Goal: Task Accomplishment & Management: Use online tool/utility

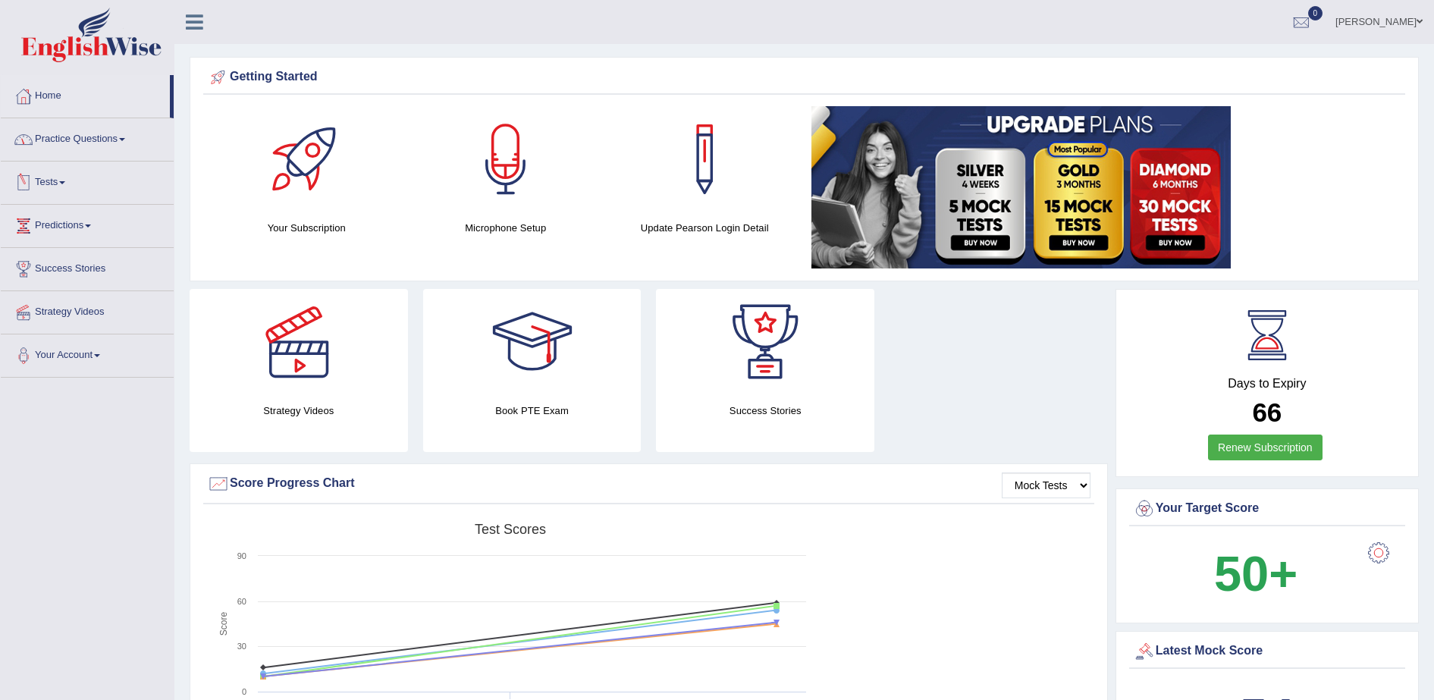
click at [47, 185] on link "Tests" at bounding box center [87, 181] width 173 height 38
click at [73, 246] on link "Take Mock Test" at bounding box center [99, 244] width 142 height 27
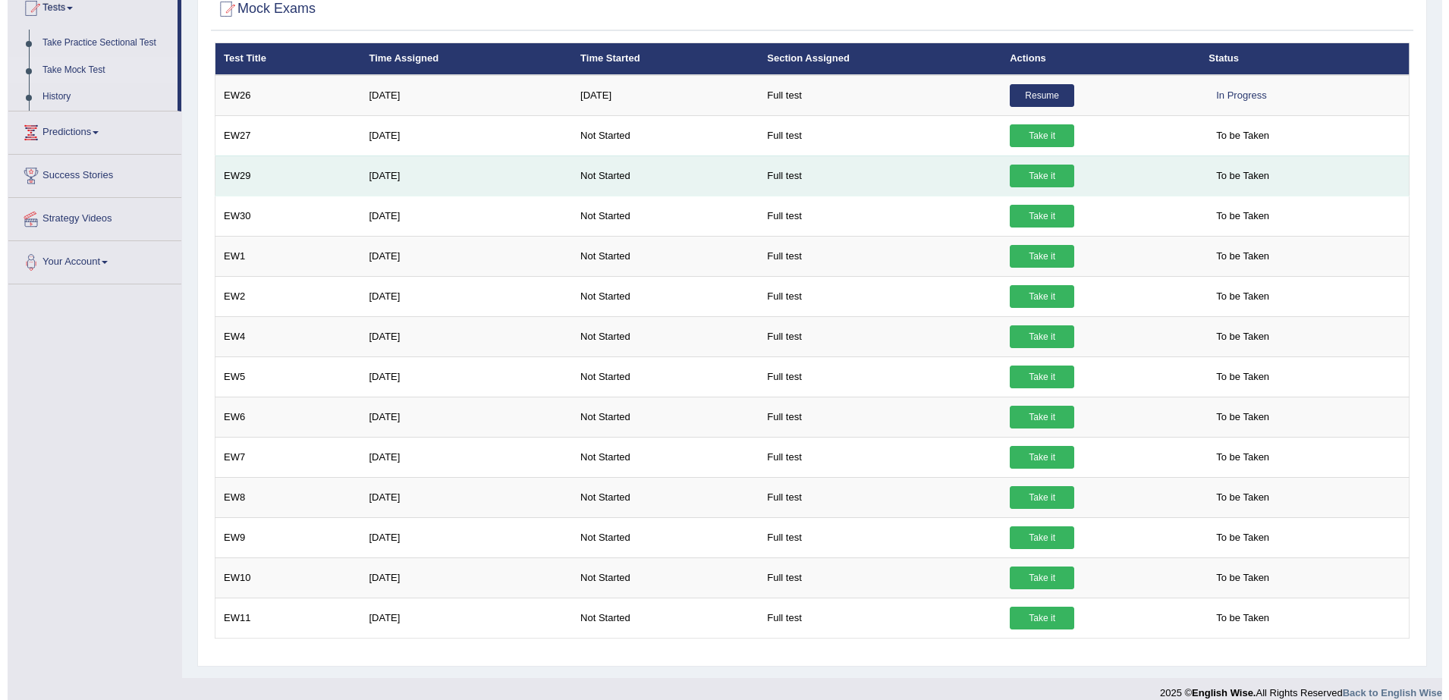
scroll to position [190, 0]
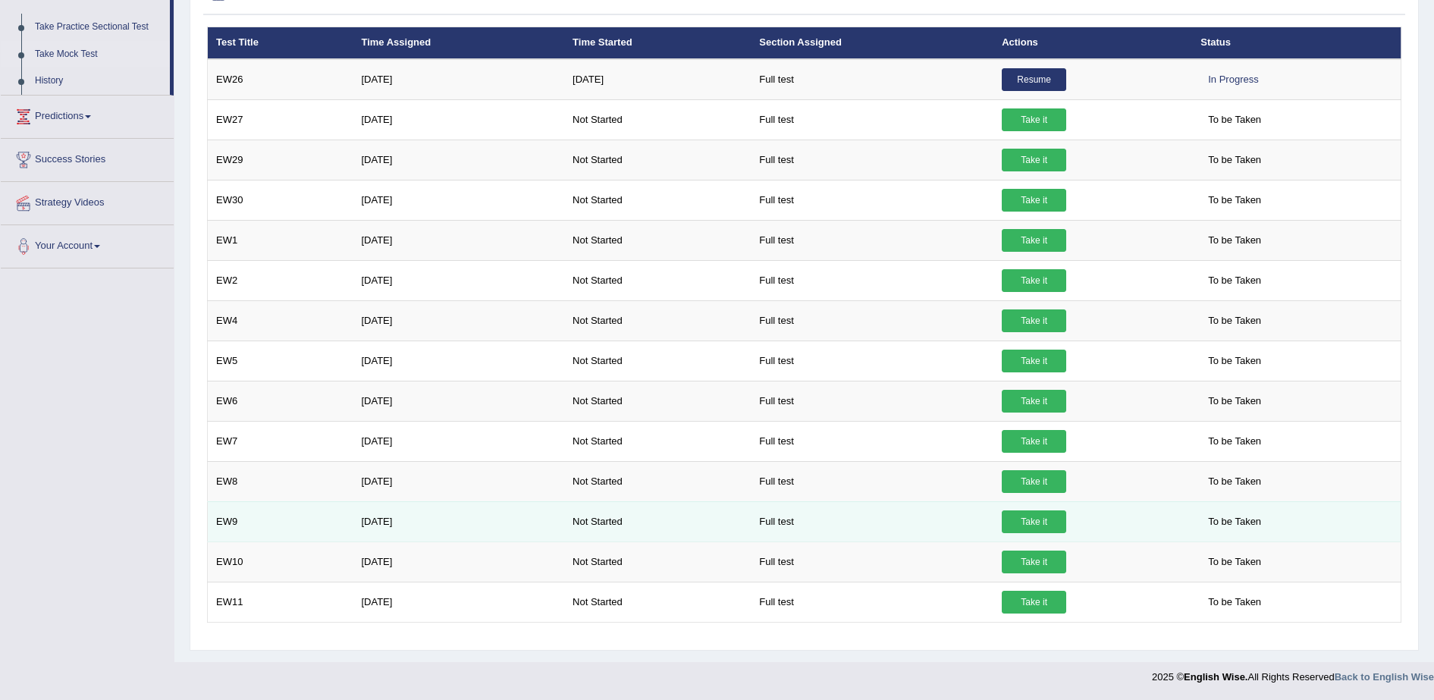
click at [1033, 526] on link "Take it" at bounding box center [1034, 521] width 64 height 23
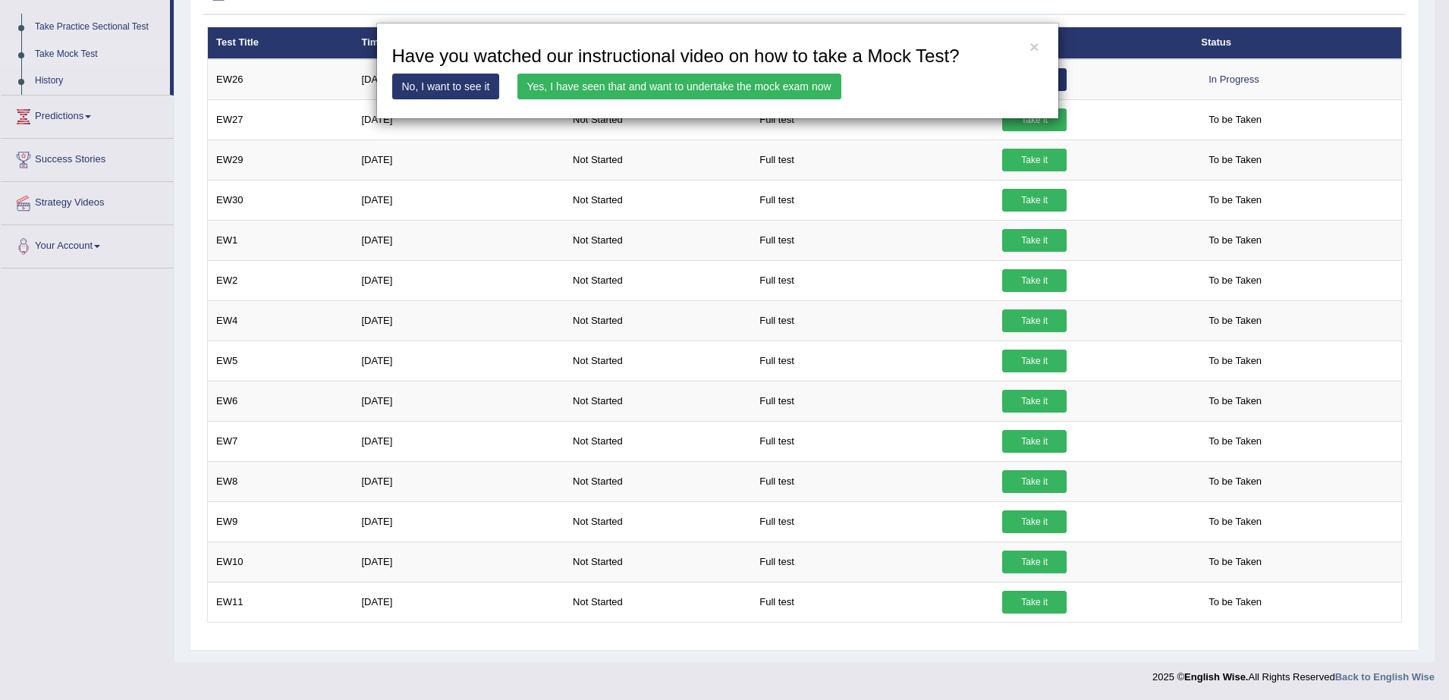
click at [701, 93] on link "Yes, I have seen that and want to undertake the mock exam now" at bounding box center [679, 87] width 324 height 26
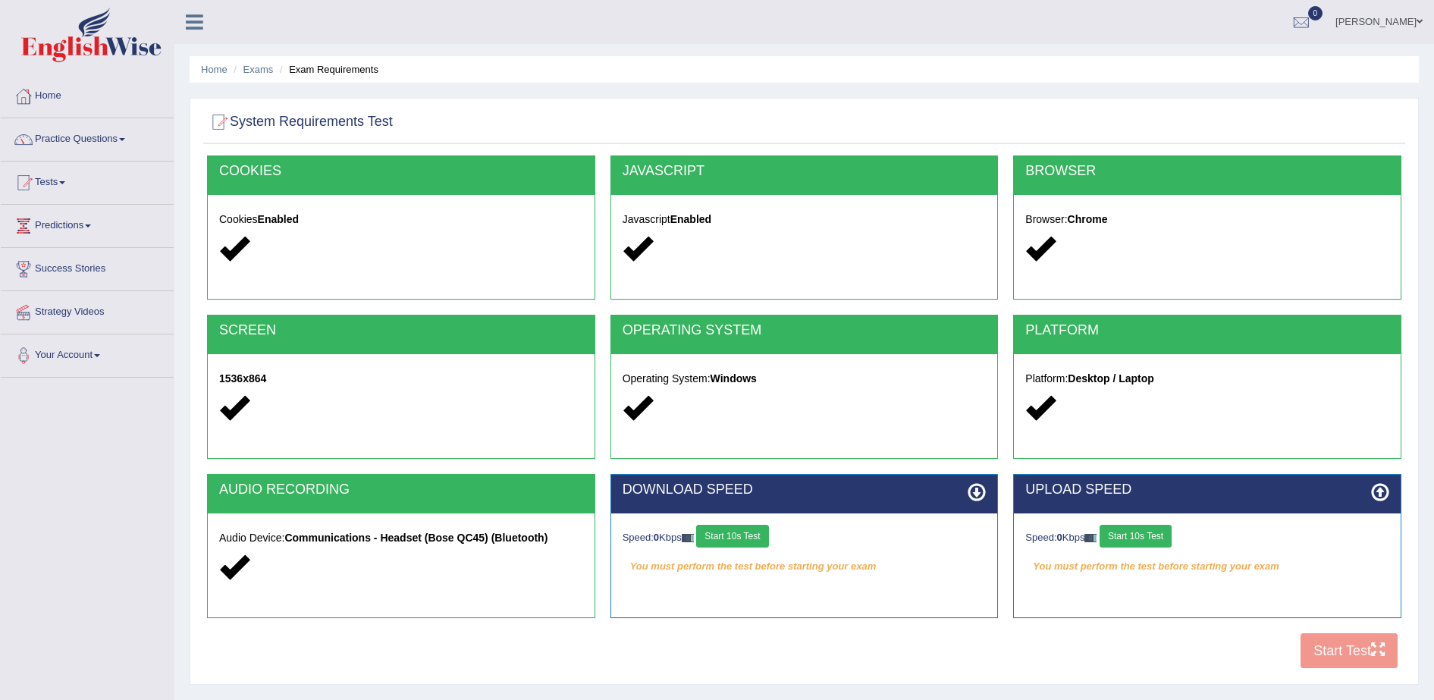
click at [753, 534] on button "Start 10s Test" at bounding box center [732, 536] width 72 height 23
click at [1147, 529] on button "Start 10s Test" at bounding box center [1136, 536] width 72 height 23
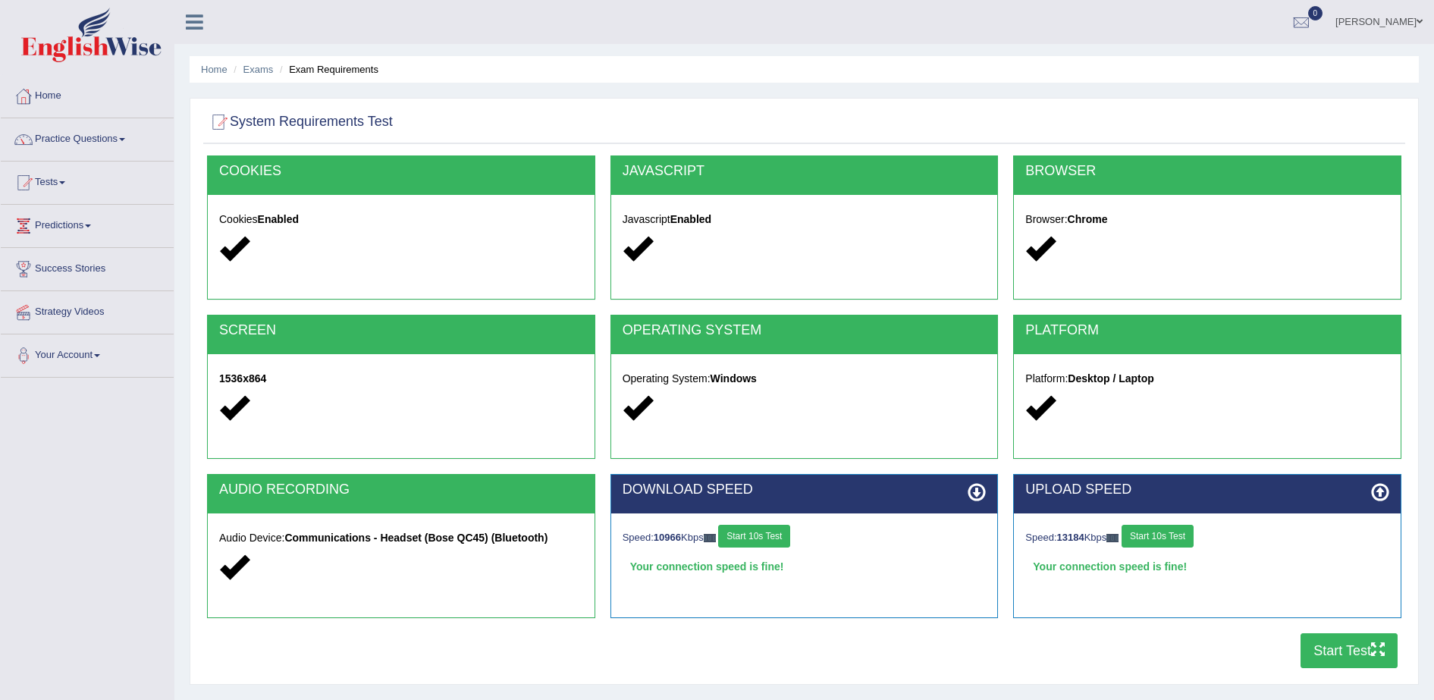
click at [1322, 654] on button "Start Test" at bounding box center [1349, 650] width 97 height 35
